Goal: Transaction & Acquisition: Book appointment/travel/reservation

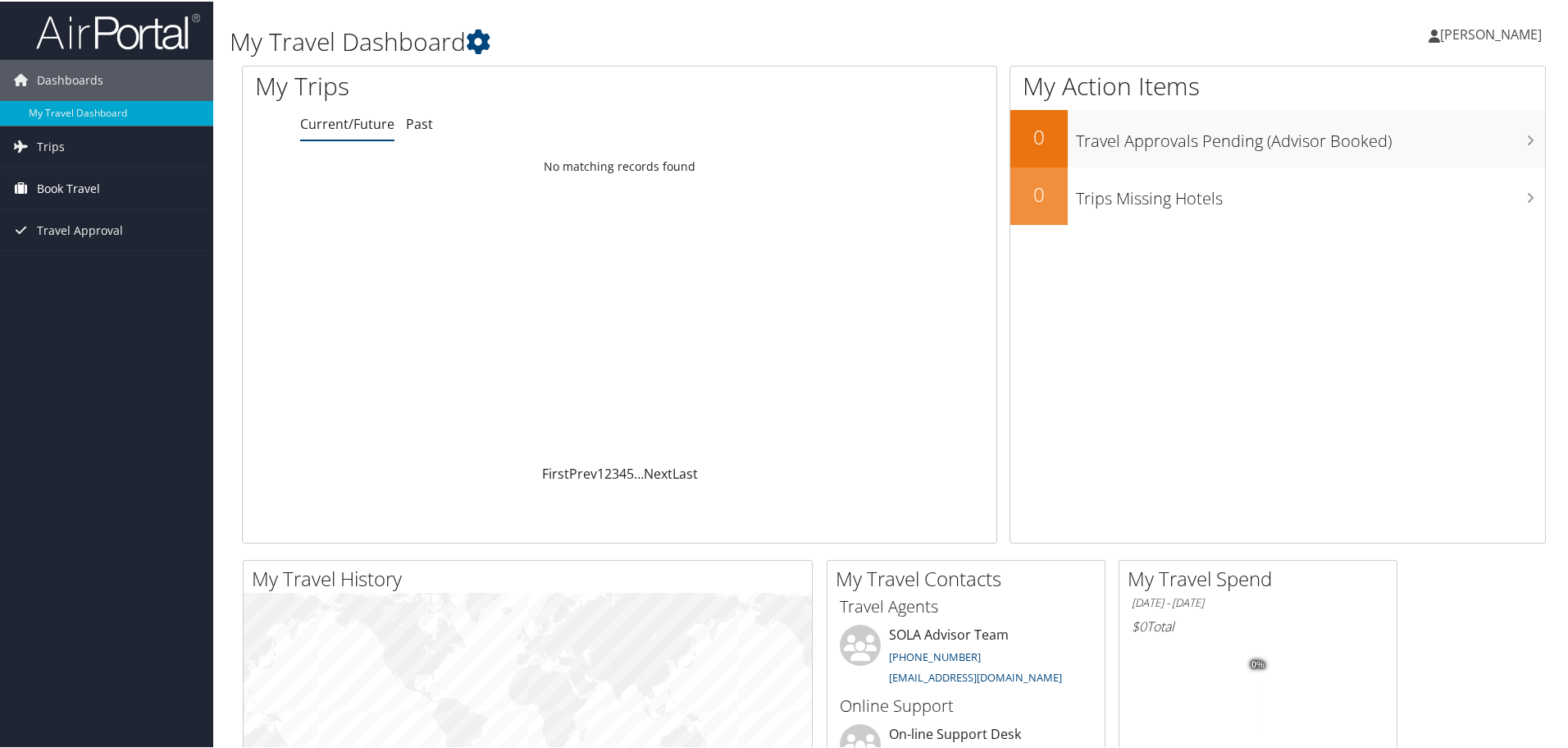
click at [67, 189] on span "Book Travel" at bounding box center [68, 187] width 63 height 41
click at [82, 244] on link "Book/Manage Online Trips" at bounding box center [106, 245] width 213 height 25
